Goal: Information Seeking & Learning: Find specific fact

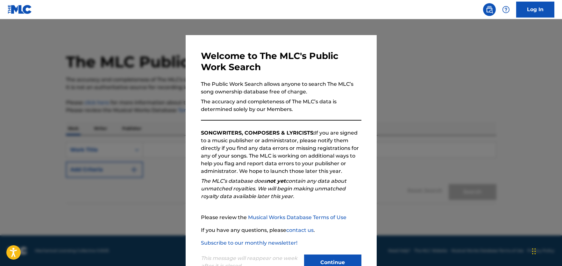
scroll to position [26, 0]
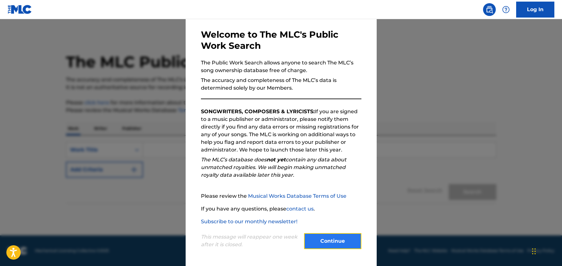
click at [330, 239] on button "Continue" at bounding box center [332, 241] width 57 height 16
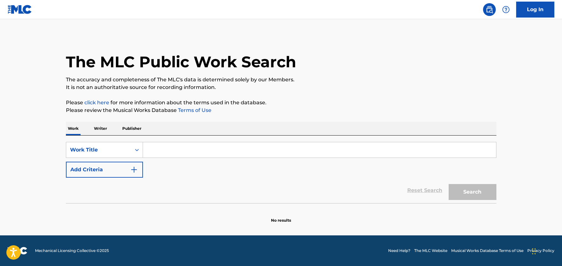
click at [163, 149] on input "Search Form" at bounding box center [319, 149] width 353 height 15
type input "[DATE]"
click at [470, 193] on button "Search" at bounding box center [473, 192] width 48 height 16
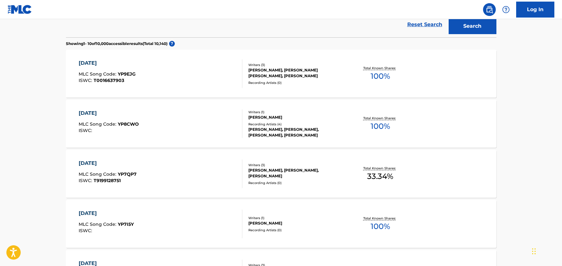
scroll to position [0, 0]
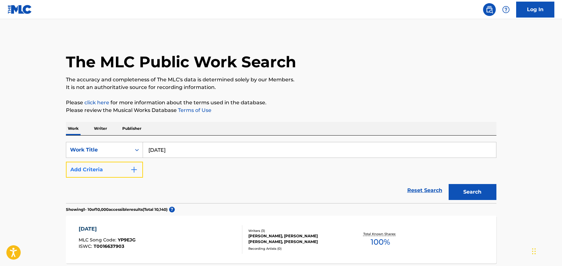
click at [135, 169] on img "Search Form" at bounding box center [134, 170] width 8 height 8
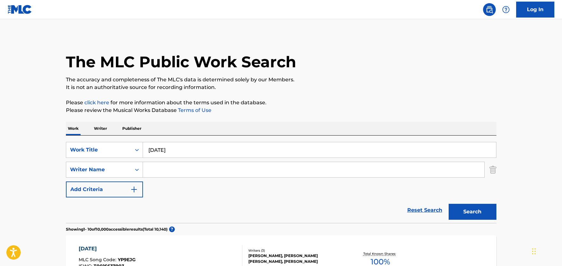
click at [185, 171] on input "Search Form" at bounding box center [313, 169] width 341 height 15
type input "[PERSON_NAME]"
click at [478, 211] on button "Search" at bounding box center [473, 211] width 48 height 16
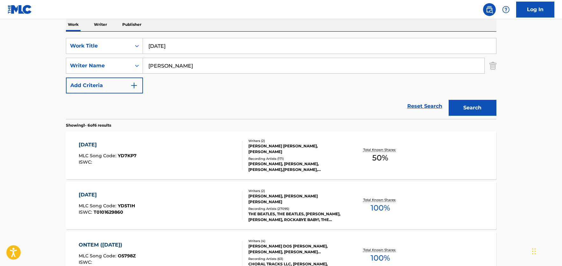
scroll to position [123, 0]
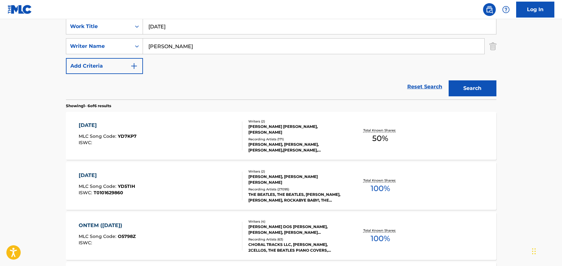
click at [200, 139] on div "[DATE] MLC Song Code : YD7KP7 ISWC :" at bounding box center [161, 135] width 164 height 29
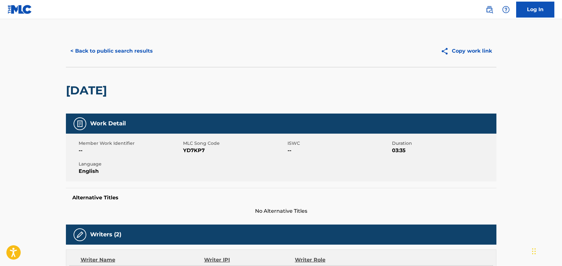
scroll to position [123, 0]
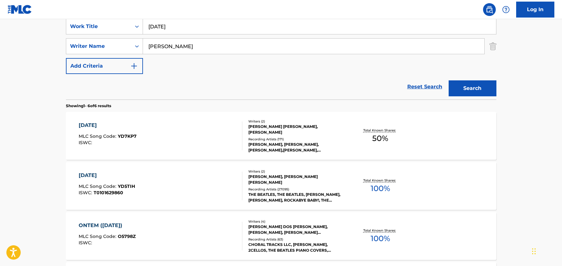
click at [282, 183] on div "Writers ( 2 ) [PERSON_NAME], [PERSON_NAME] [PERSON_NAME] Recording Artists ( 27…" at bounding box center [293, 186] width 102 height 34
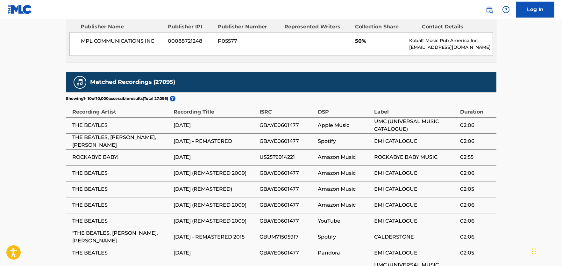
scroll to position [454, 0]
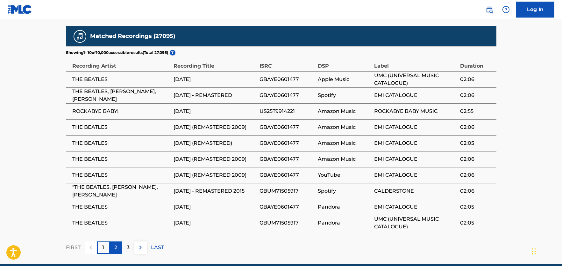
click at [114, 241] on div "2" at bounding box center [116, 247] width 12 height 12
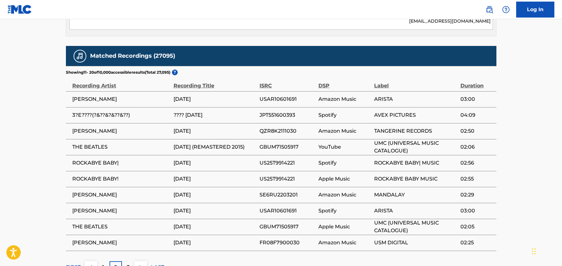
scroll to position [449, 0]
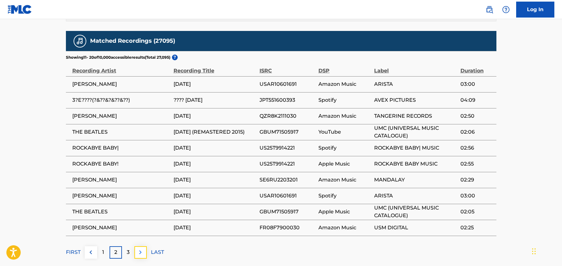
click at [143, 248] on img at bounding box center [141, 252] width 8 height 8
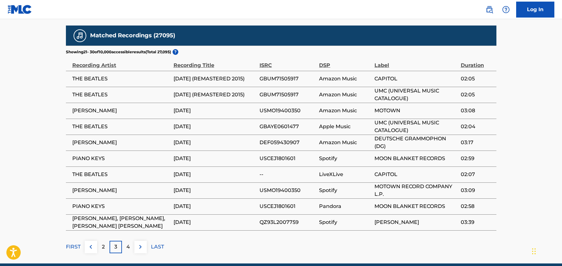
scroll to position [468, 0]
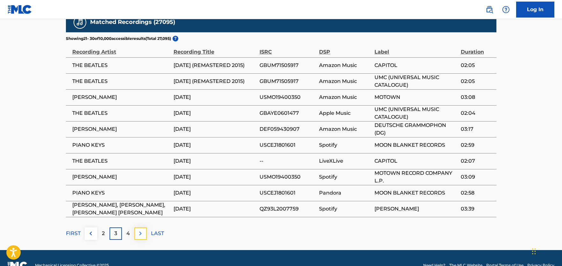
click at [139, 229] on img at bounding box center [141, 233] width 8 height 8
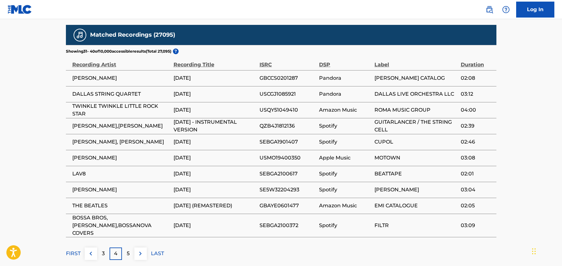
scroll to position [449, 0]
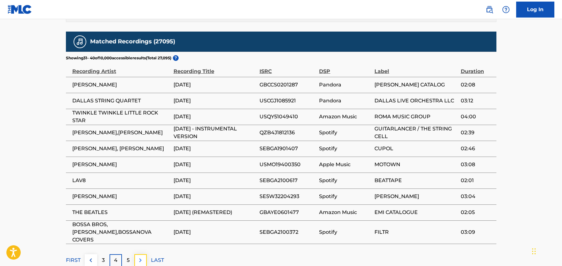
click at [142, 256] on img at bounding box center [141, 260] width 8 height 8
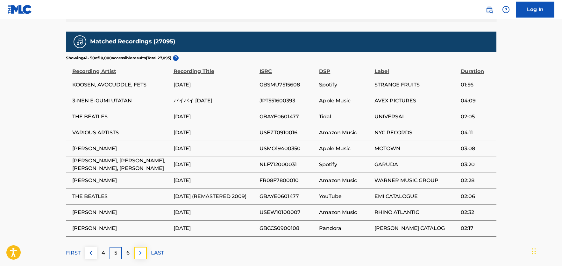
click at [141, 249] on img at bounding box center [141, 253] width 8 height 8
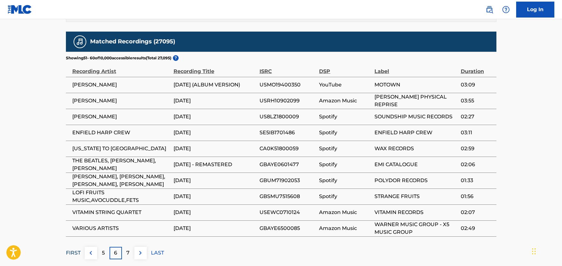
click at [75, 249] on p "FIRST" at bounding box center [73, 253] width 15 height 8
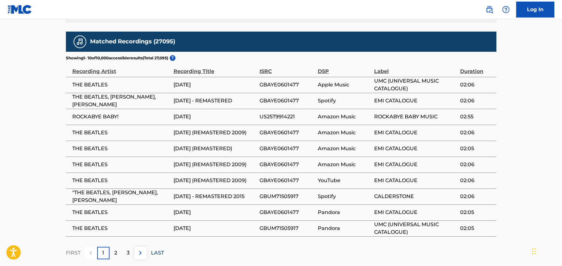
click at [156, 249] on p "LAST" at bounding box center [157, 253] width 13 height 8
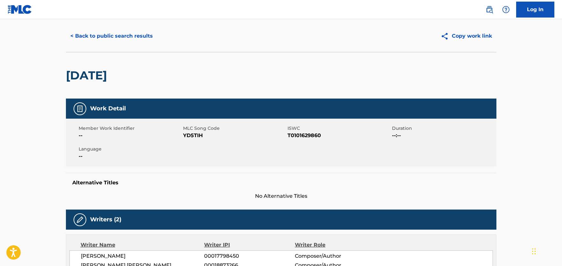
scroll to position [0, 0]
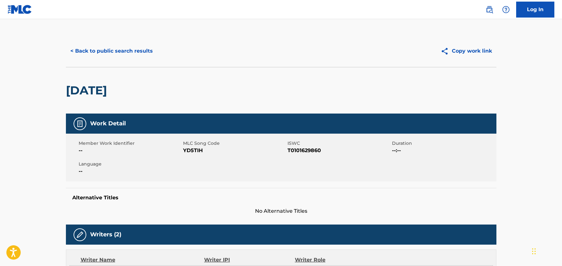
scroll to position [123, 0]
